Goal: Information Seeking & Learning: Compare options

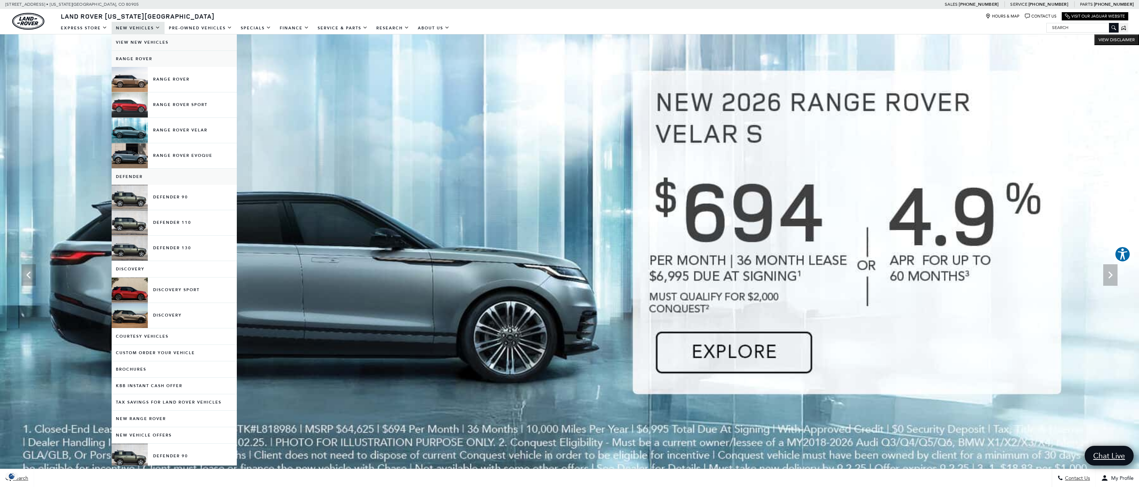
click at [144, 43] on link "View New Vehicles" at bounding box center [174, 42] width 125 height 16
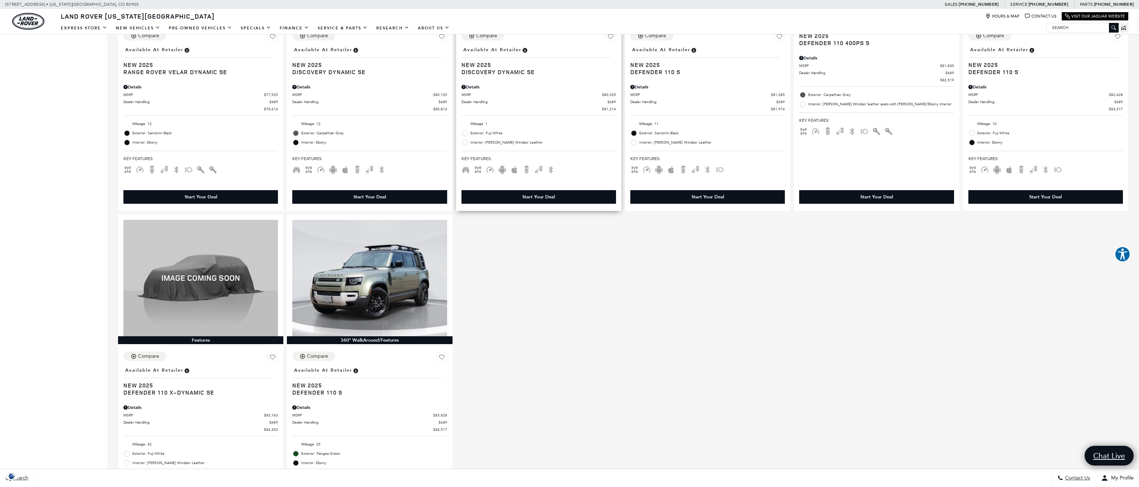
scroll to position [1086, 0]
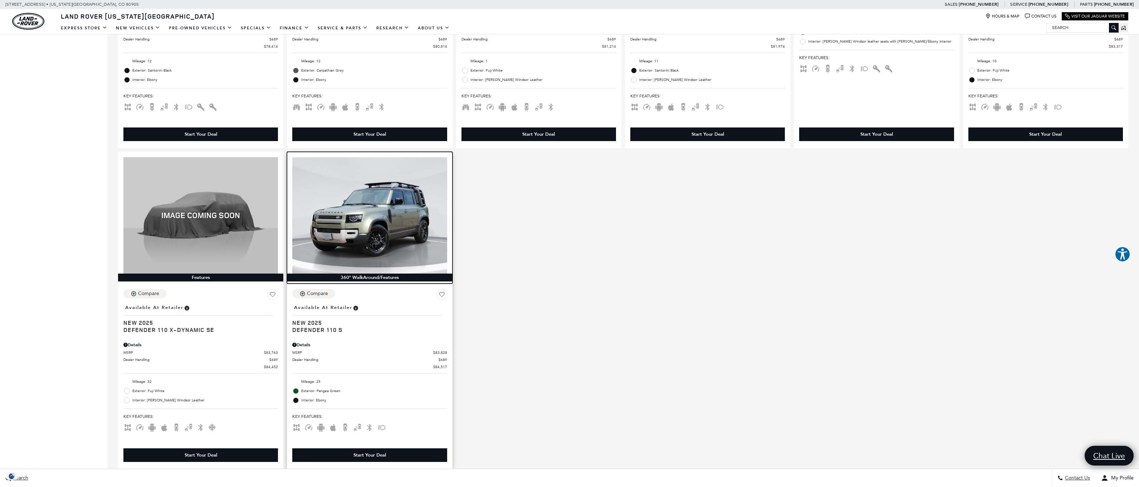
click at [368, 219] on img at bounding box center [369, 215] width 155 height 116
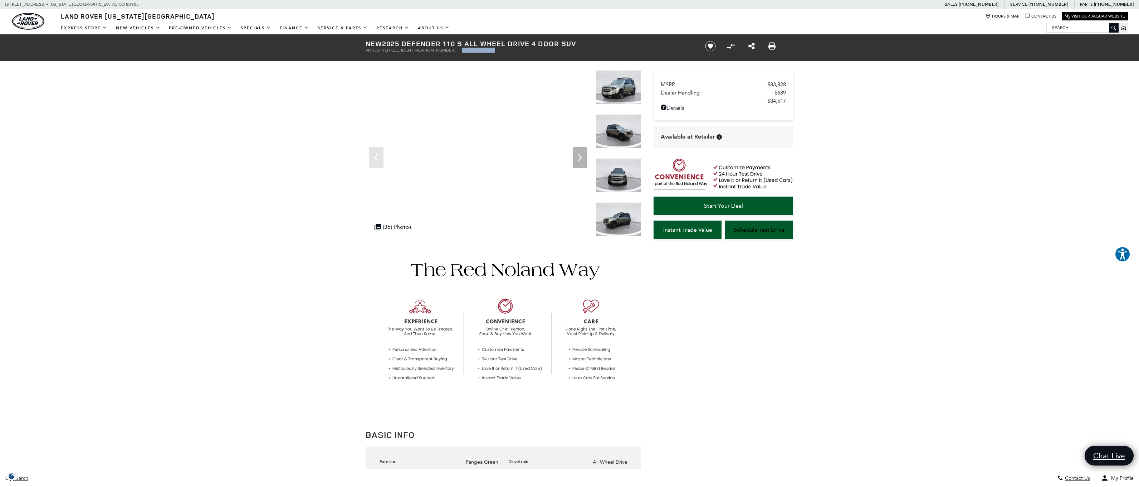
drag, startPoint x: 423, startPoint y: 50, endPoint x: 461, endPoint y: 51, distance: 37.2
click at [461, 51] on ul "VIN: SALEJEEUXS2463078 Stock: L463078" at bounding box center [529, 50] width 327 height 5
copy li "Stock: L463078"
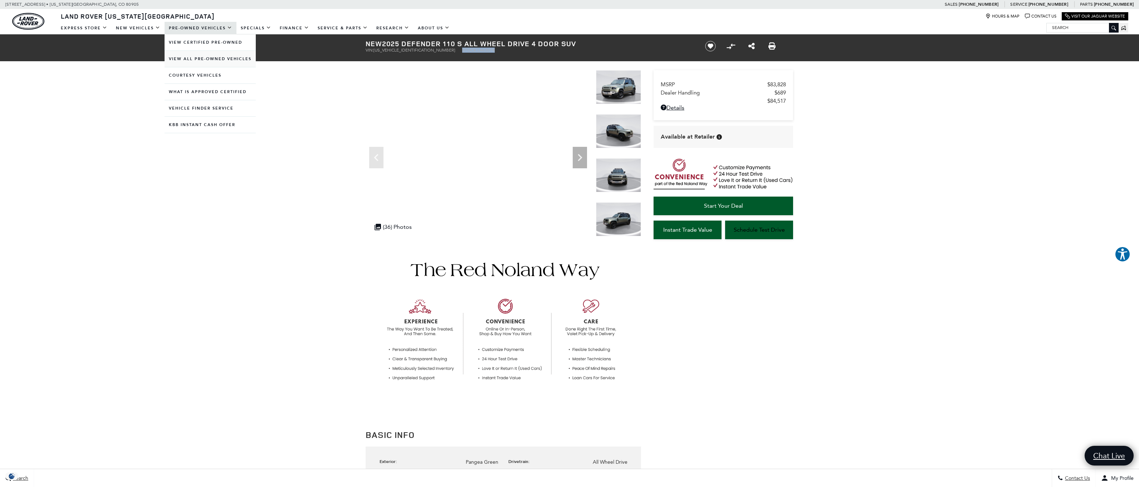
click at [201, 58] on link "View All Pre-Owned Vehicles" at bounding box center [210, 59] width 91 height 16
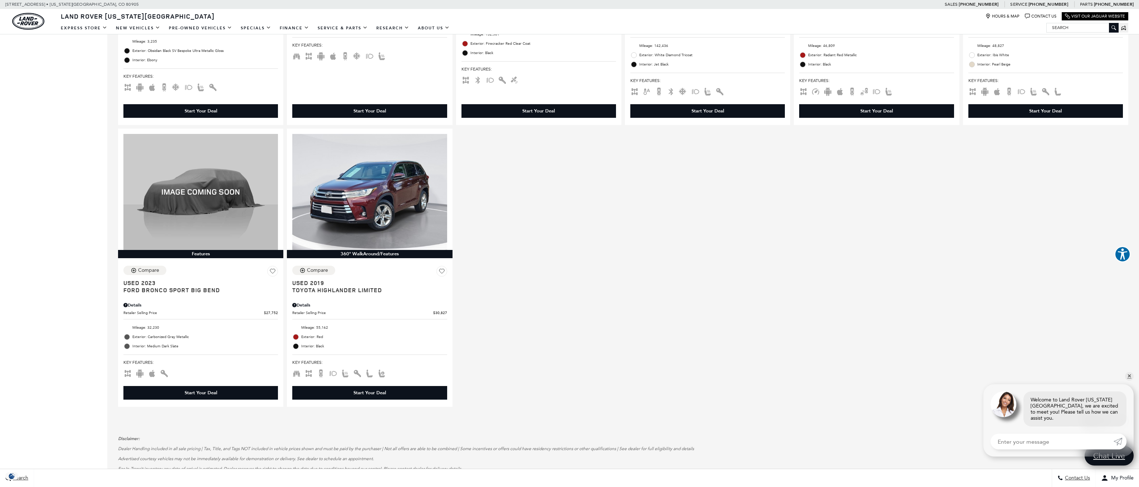
scroll to position [1020, 0]
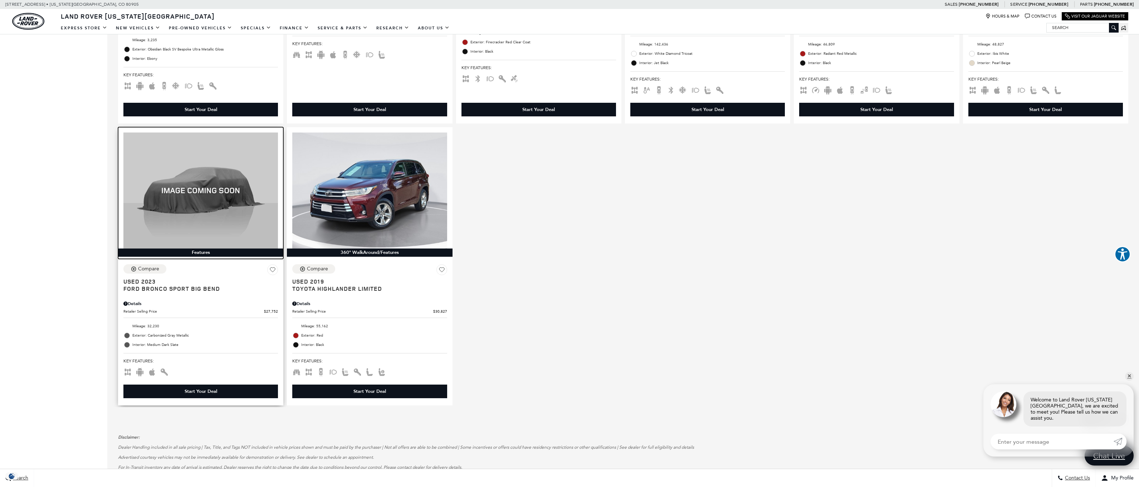
click at [218, 231] on img at bounding box center [200, 190] width 155 height 116
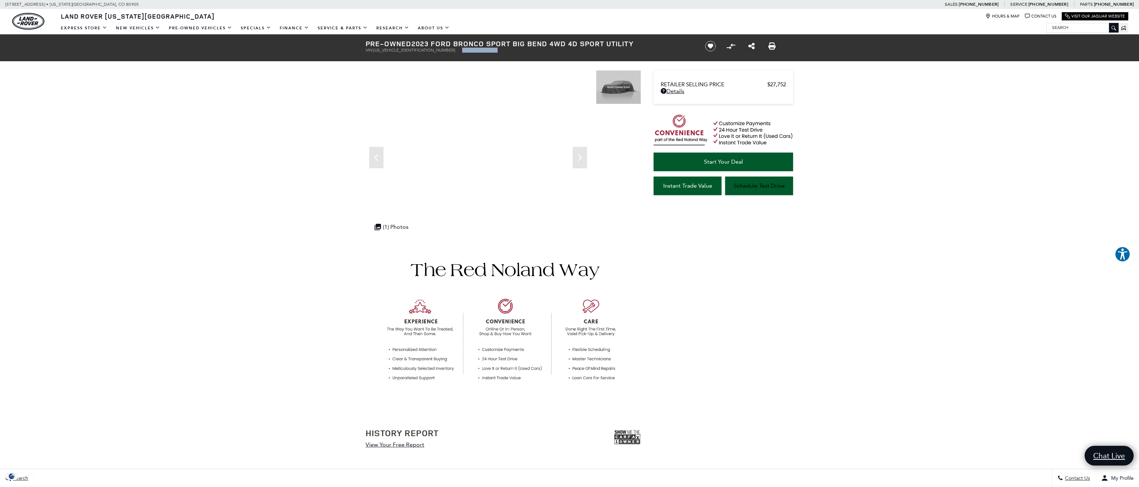
drag, startPoint x: 424, startPoint y: 51, endPoint x: 468, endPoint y: 50, distance: 43.3
click at [468, 50] on ul "VIN: [US_VEHICLE_IDENTIFICATION_NUMBER] Stock: ULE06097" at bounding box center [529, 50] width 327 height 5
copy li "Stock: ULE06097"
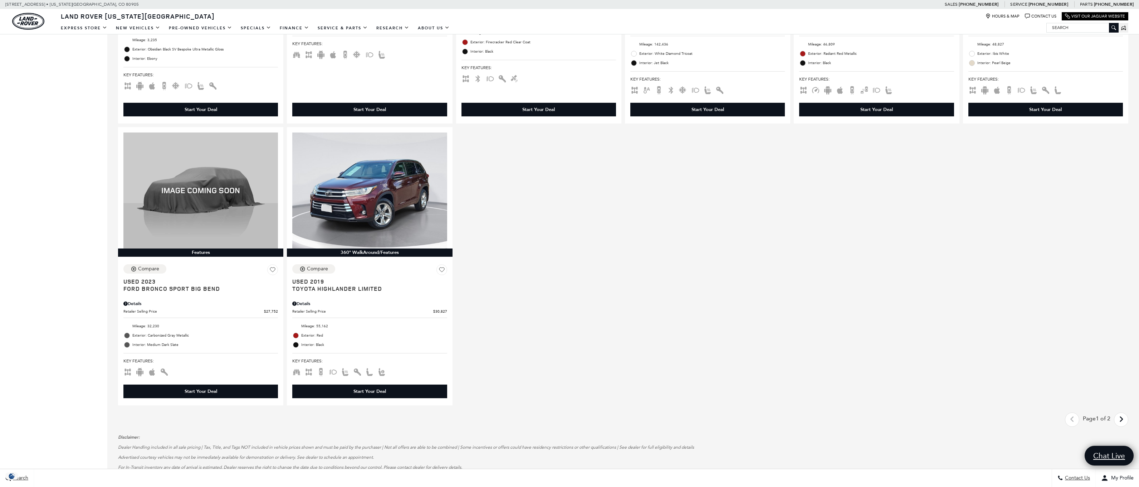
scroll to position [776, 0]
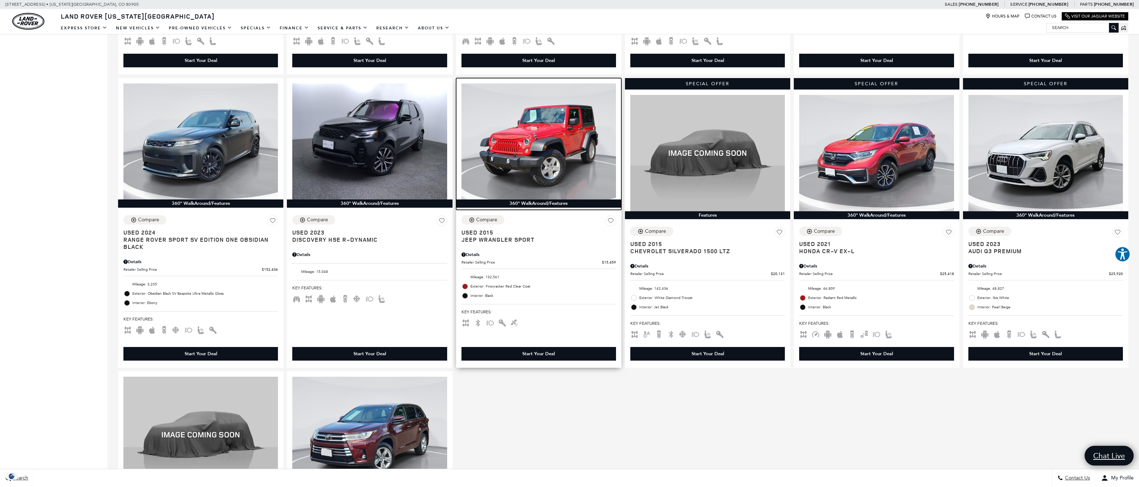
click at [566, 141] on img at bounding box center [539, 141] width 155 height 116
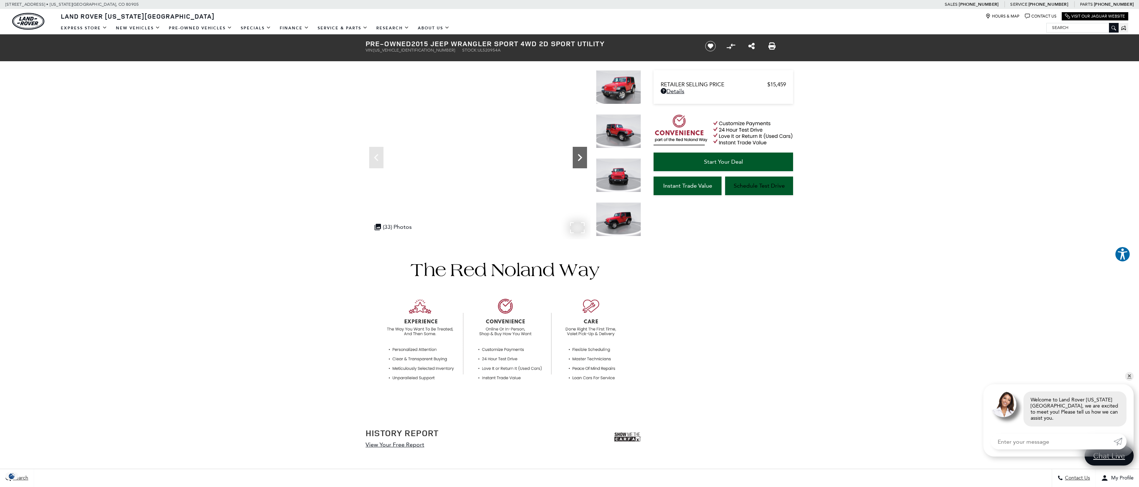
click at [579, 158] on icon "Next" at bounding box center [580, 157] width 14 height 14
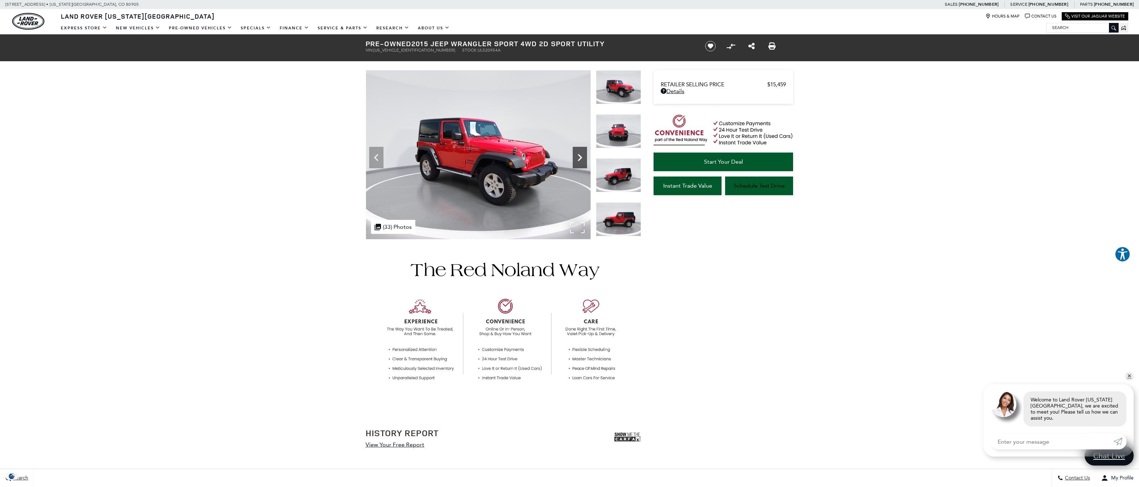
click at [580, 157] on icon "Next" at bounding box center [580, 157] width 14 height 14
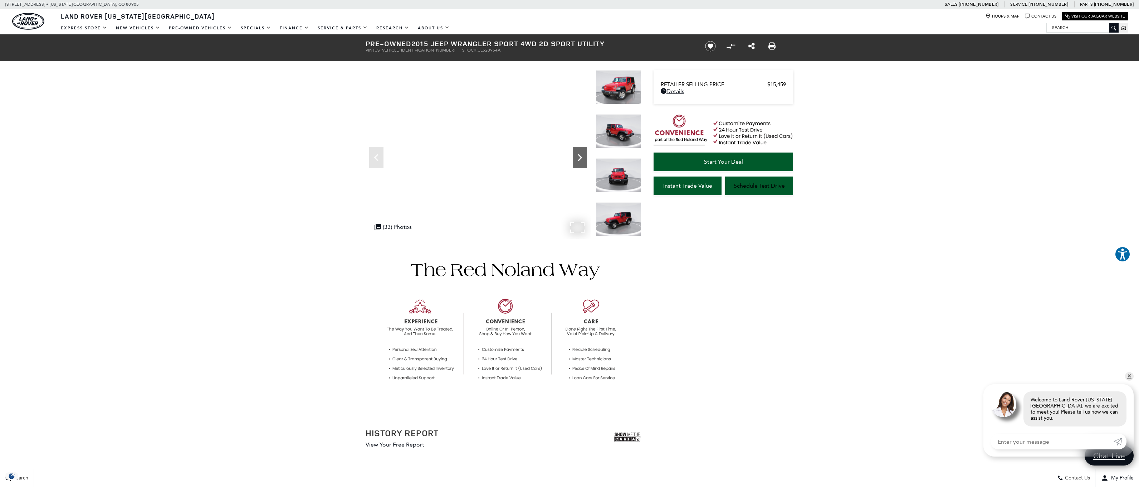
click at [580, 157] on icon "Next" at bounding box center [580, 157] width 14 height 14
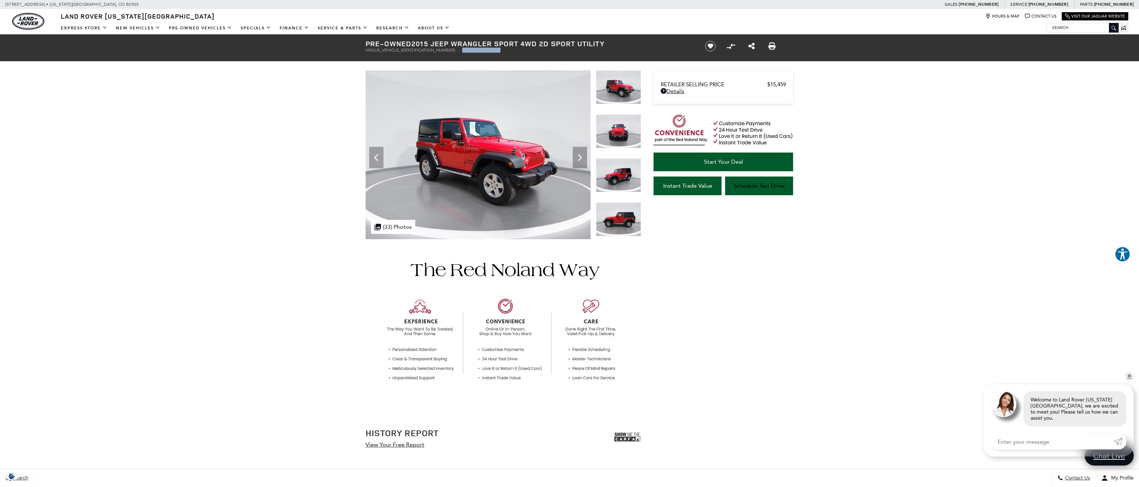
drag, startPoint x: 426, startPoint y: 50, endPoint x: 471, endPoint y: 53, distance: 44.8
click at [471, 53] on div "Pre-Owned 2015 Jeep Wrangler Sport 4WD 2D Sport Utility VIN: 1C4AJWAG6FL520954 …" at bounding box center [527, 46] width 344 height 24
copy li "Stock: UL520954A"
click at [1130, 380] on link "✕" at bounding box center [1129, 376] width 9 height 9
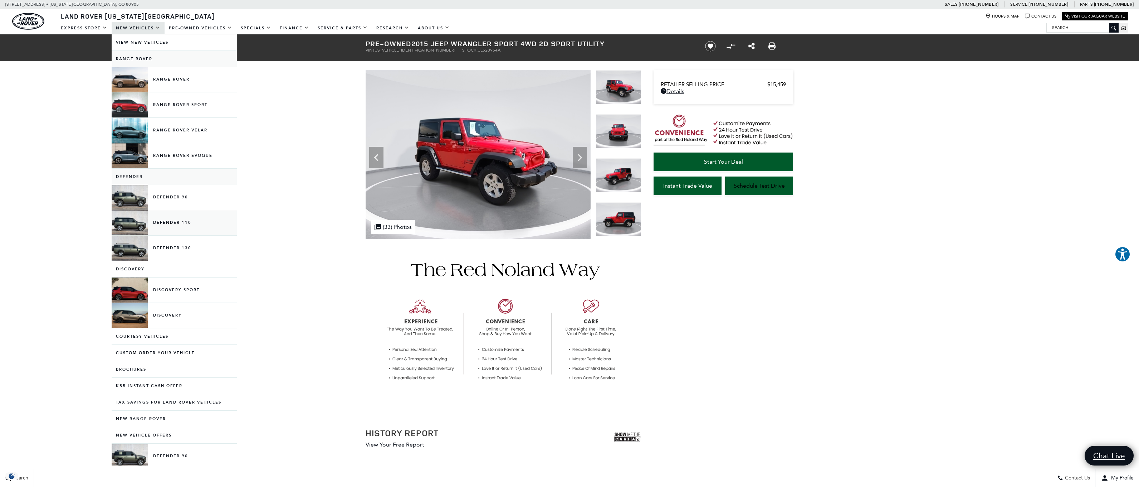
click at [169, 219] on link "Defender 110" at bounding box center [174, 222] width 125 height 25
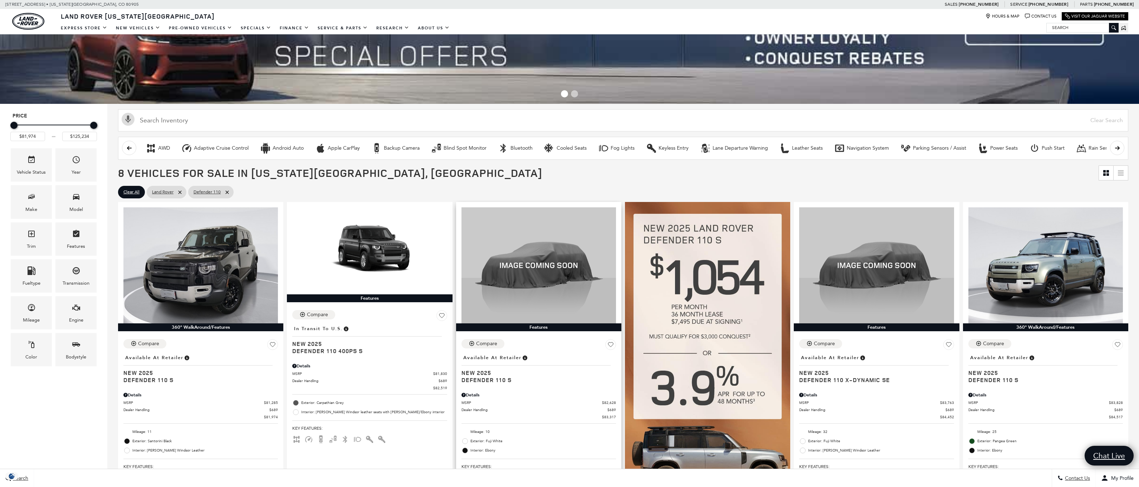
scroll to position [101, 0]
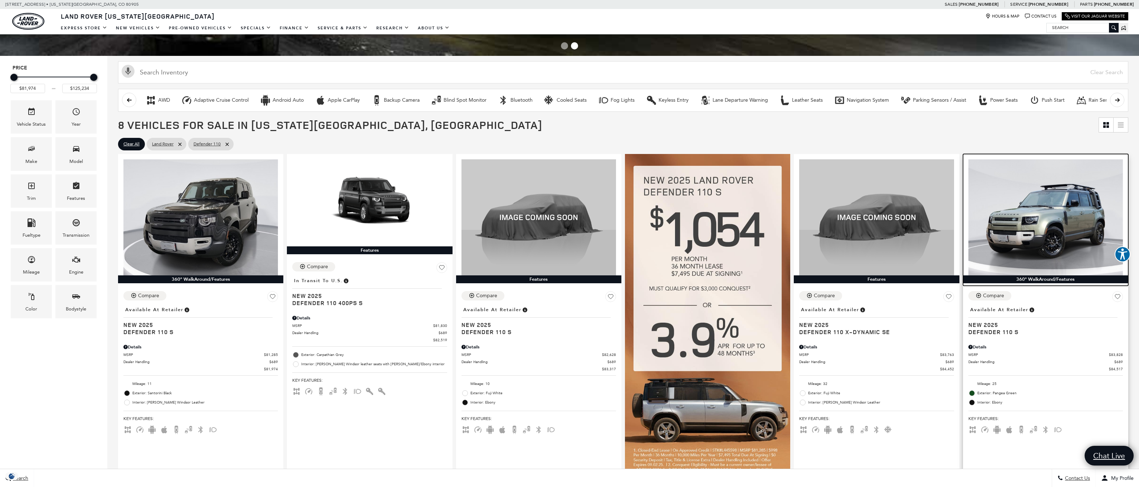
click at [1070, 227] on img at bounding box center [1046, 217] width 155 height 116
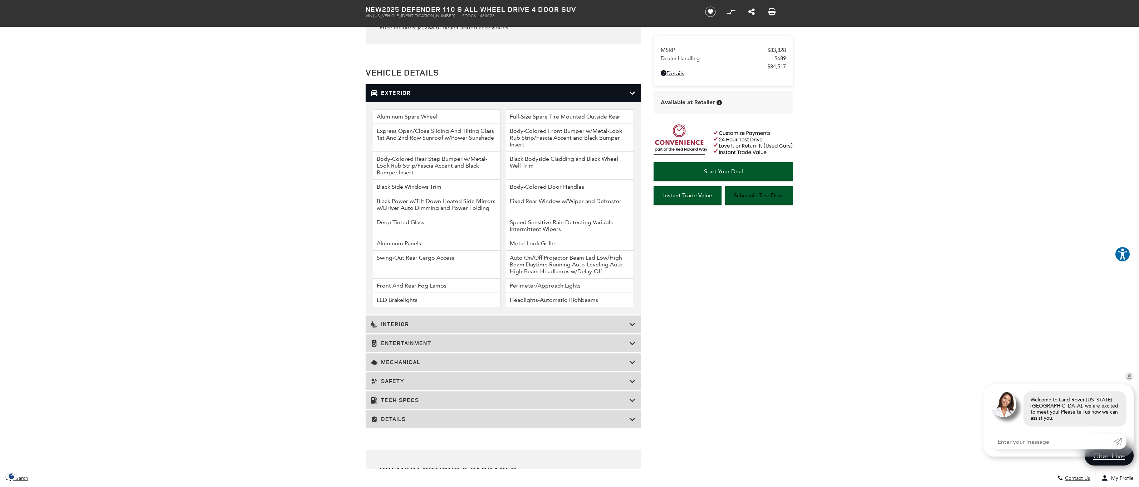
scroll to position [862, 0]
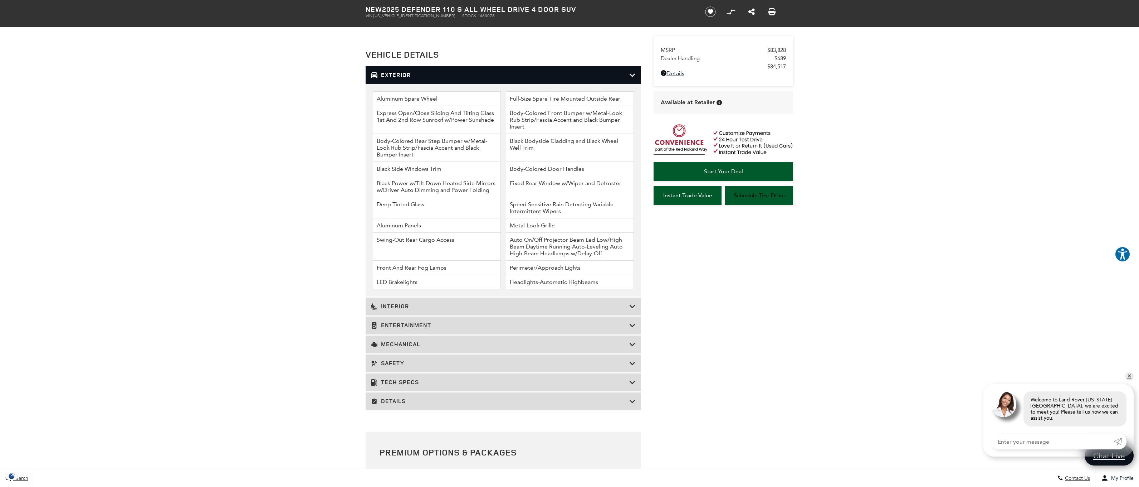
click at [476, 386] on h3 "Tech Specs" at bounding box center [500, 382] width 258 height 7
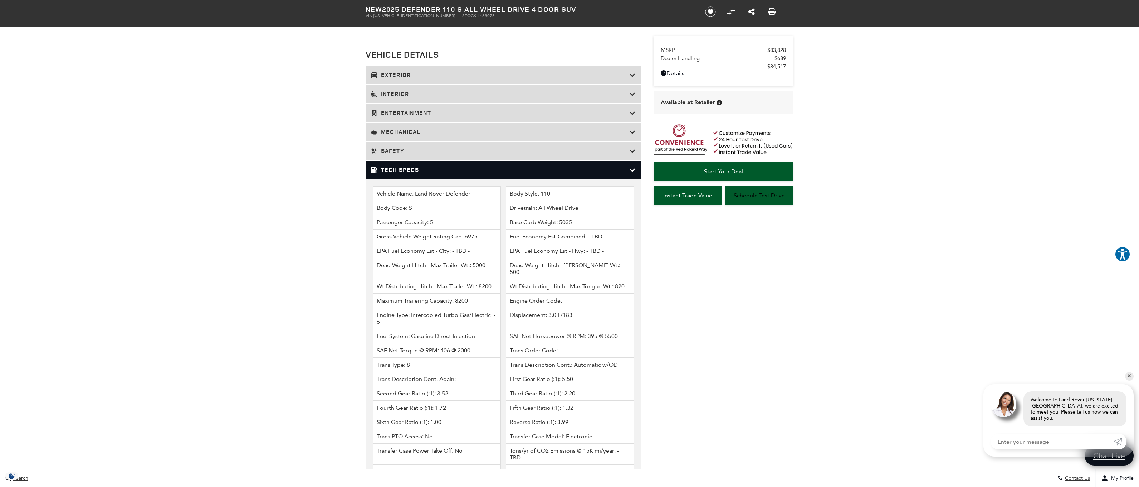
click at [504, 174] on h3 "Tech Specs" at bounding box center [500, 169] width 258 height 7
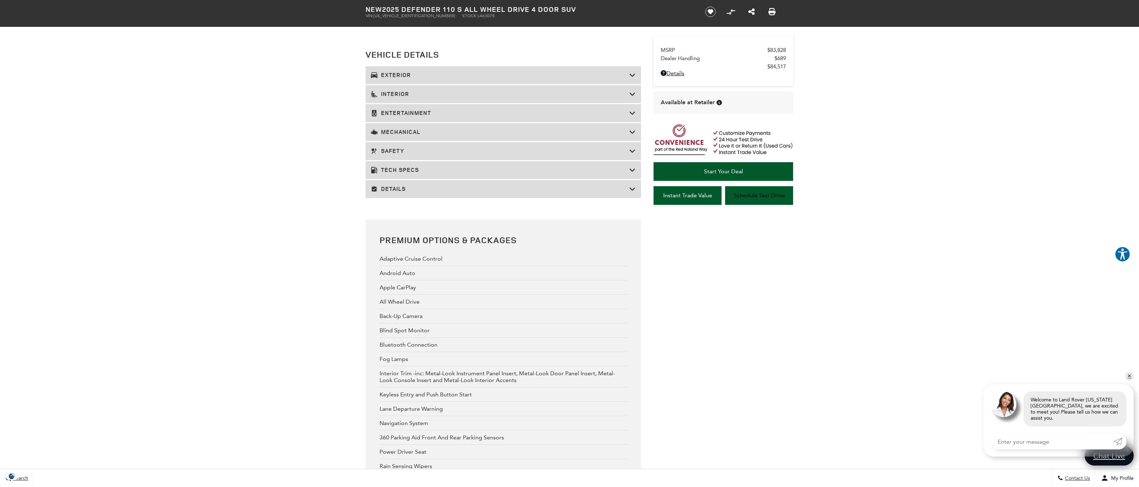
click at [503, 136] on h3 "Mechanical" at bounding box center [500, 131] width 258 height 7
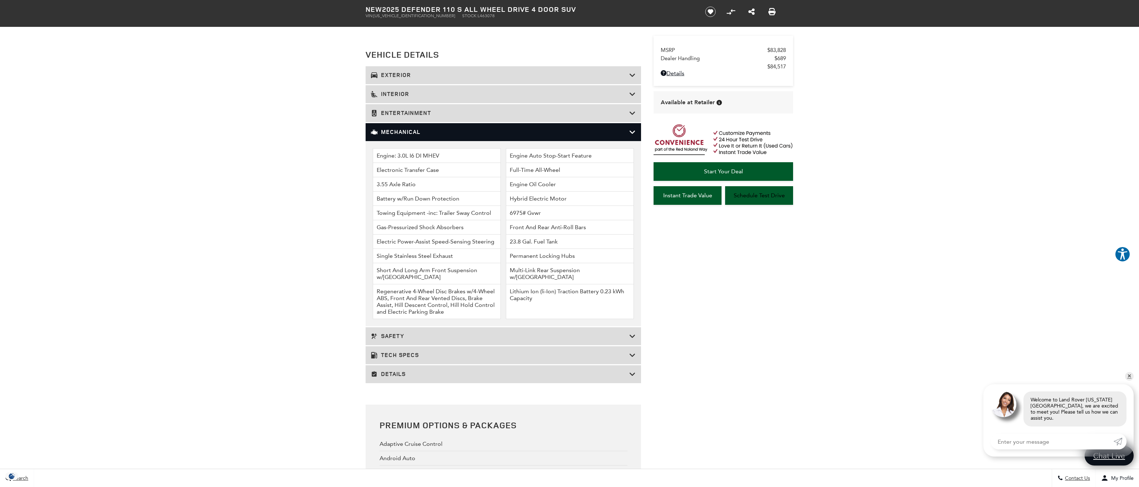
click at [436, 136] on h3 "Mechanical" at bounding box center [500, 131] width 258 height 7
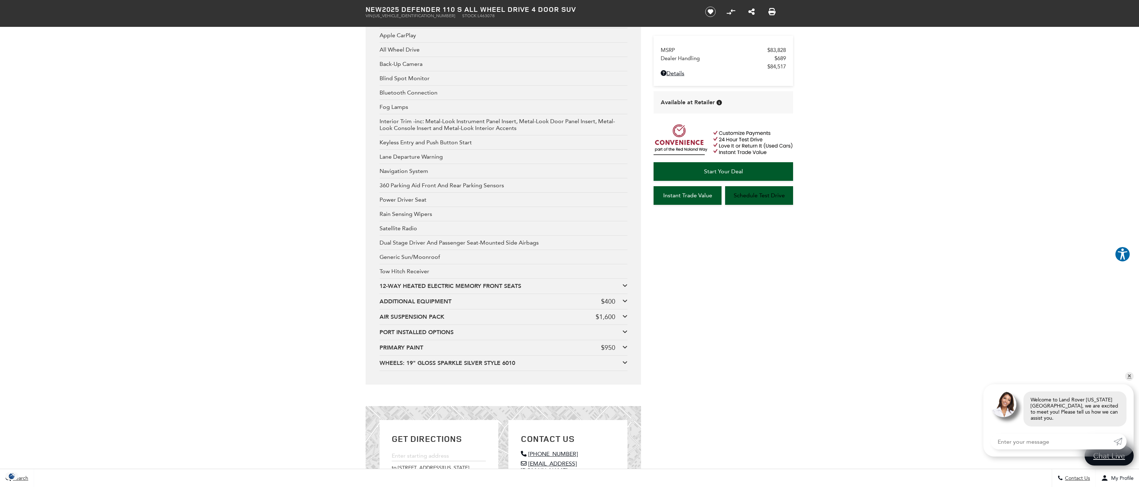
scroll to position [1154, 0]
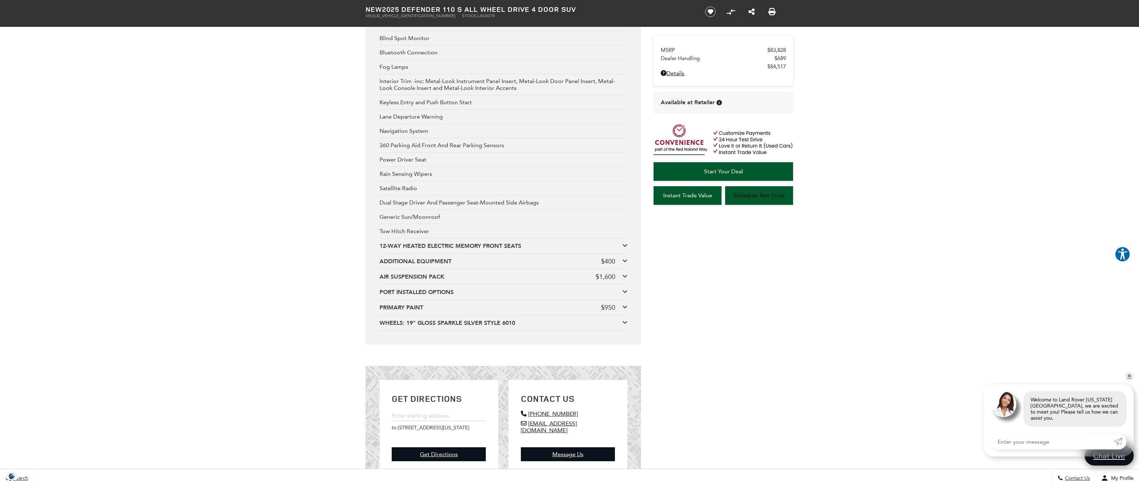
click at [624, 310] on icon at bounding box center [625, 307] width 5 height 6
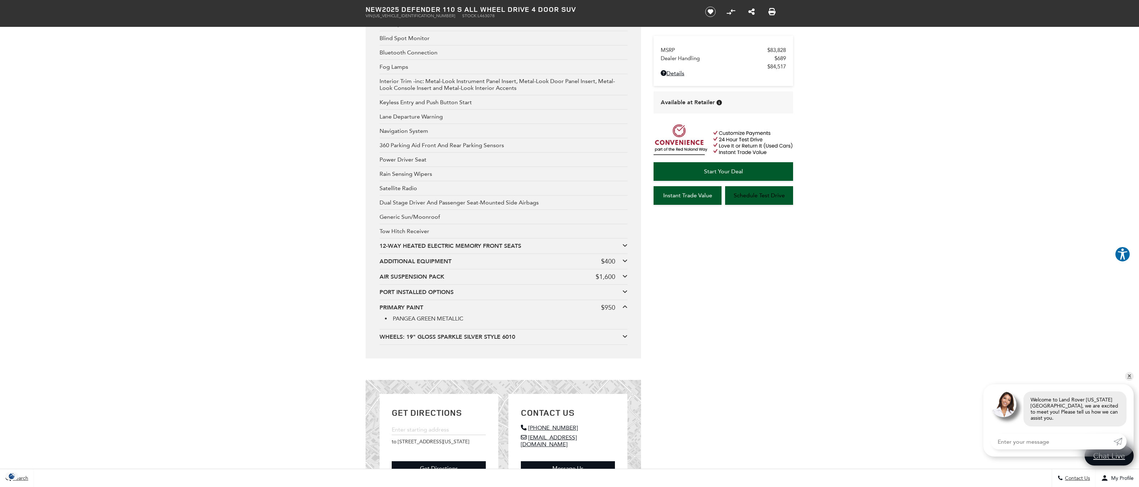
click at [624, 310] on icon at bounding box center [625, 307] width 5 height 6
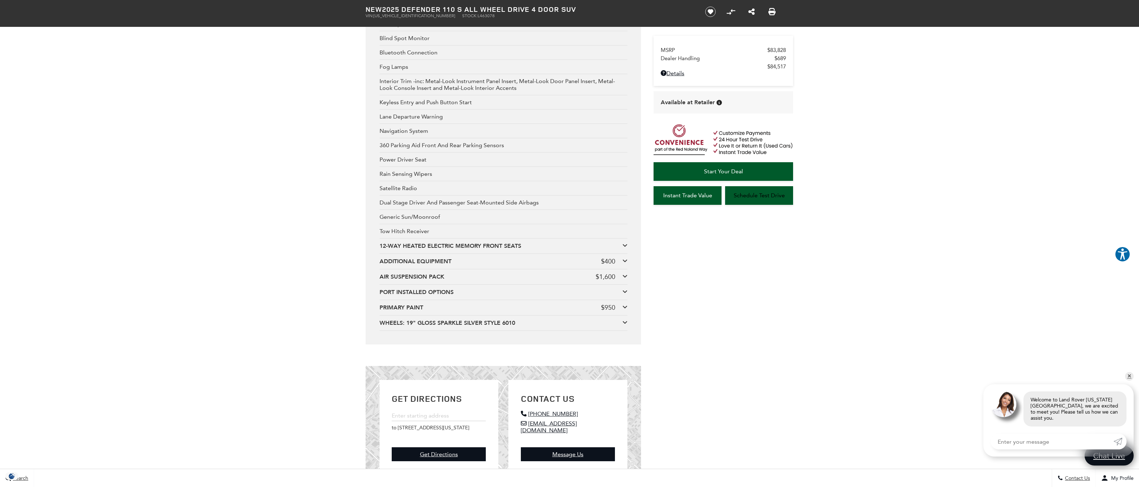
click at [623, 279] on icon at bounding box center [625, 276] width 5 height 6
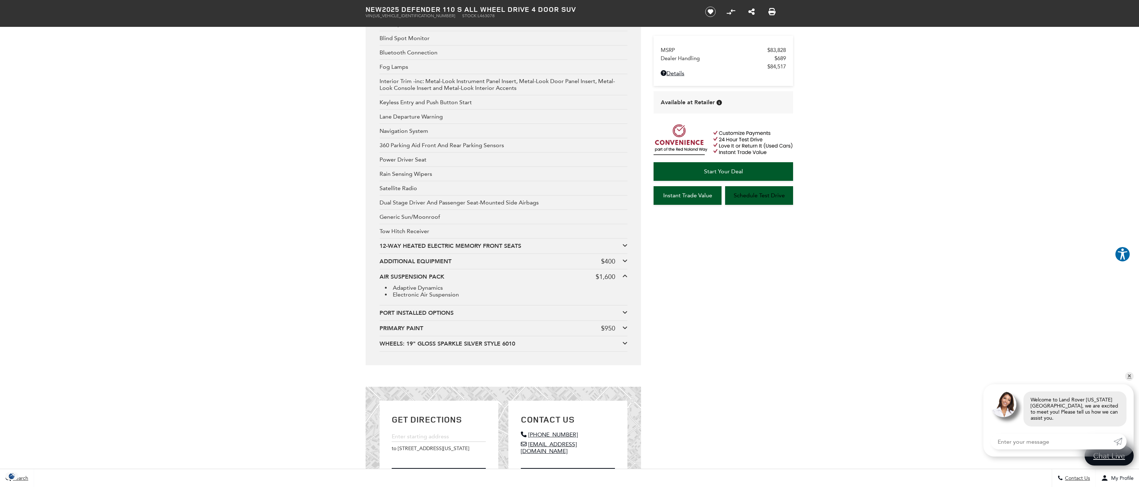
click at [623, 279] on icon at bounding box center [625, 276] width 5 height 6
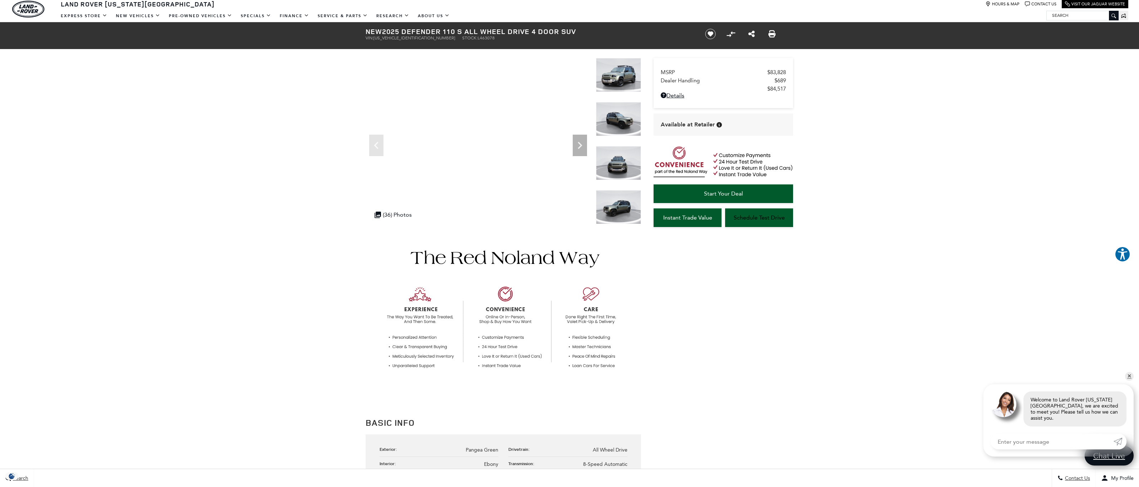
scroll to position [0, 0]
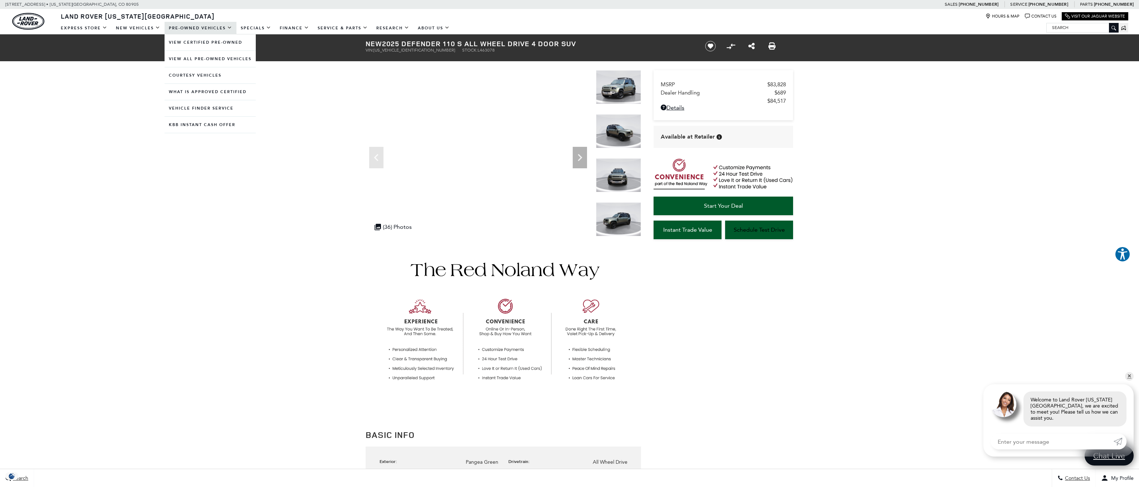
click at [196, 29] on link "Pre-Owned Vehicles" at bounding box center [201, 28] width 72 height 13
